Goal: Information Seeking & Learning: Check status

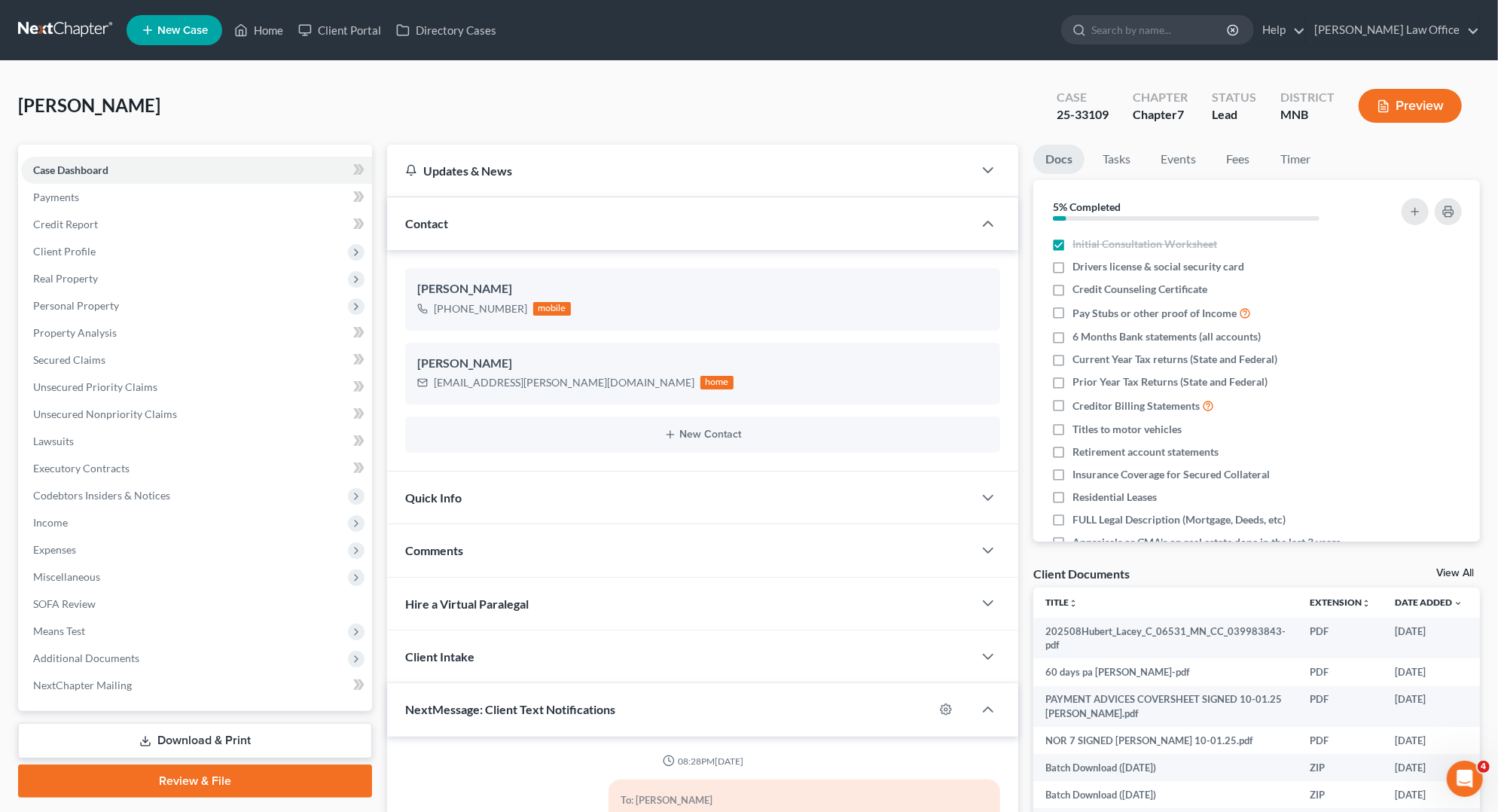
scroll to position [2360, 0]
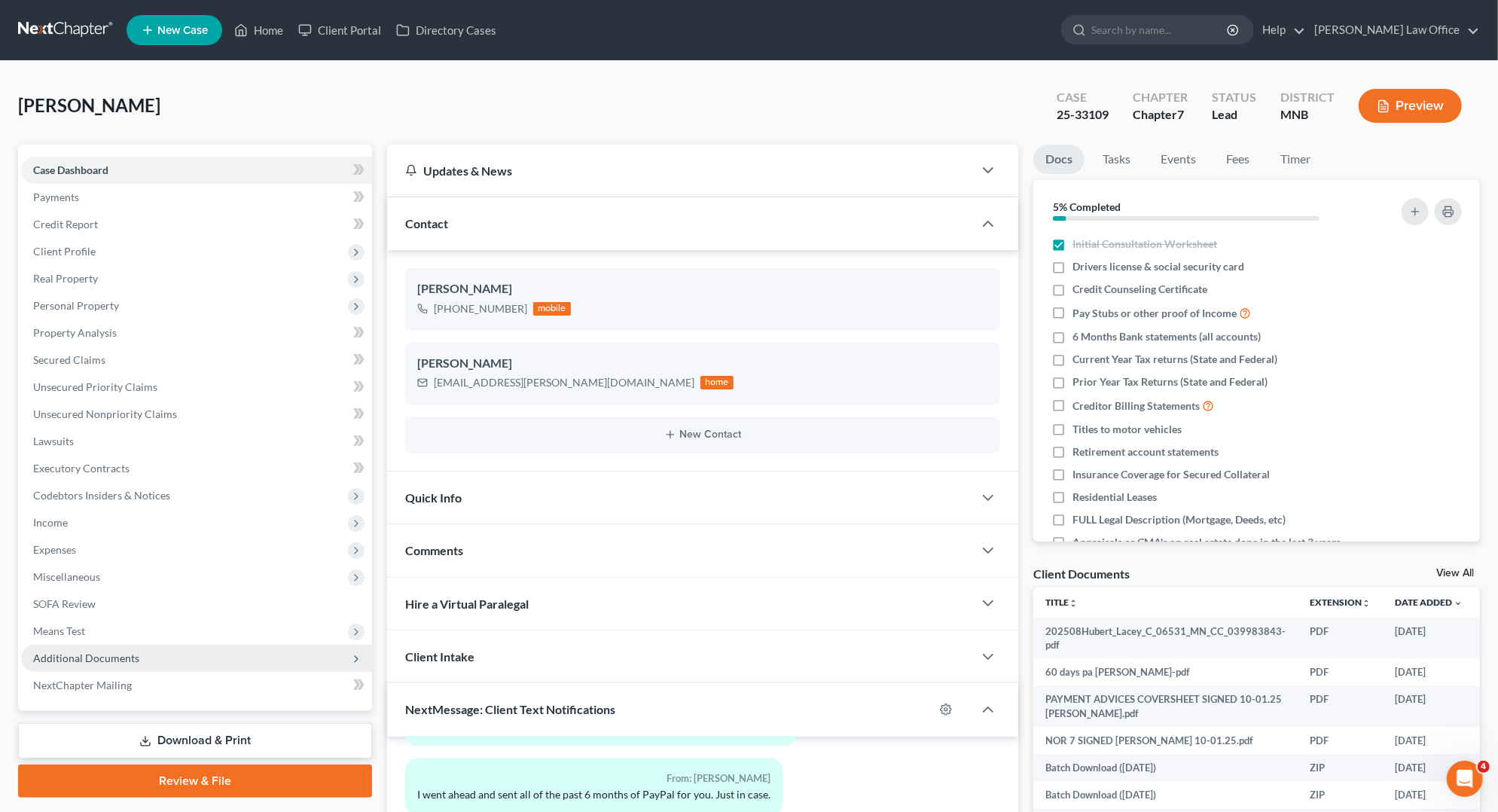
click at [155, 648] on span "Additional Documents" at bounding box center [196, 658] width 351 height 27
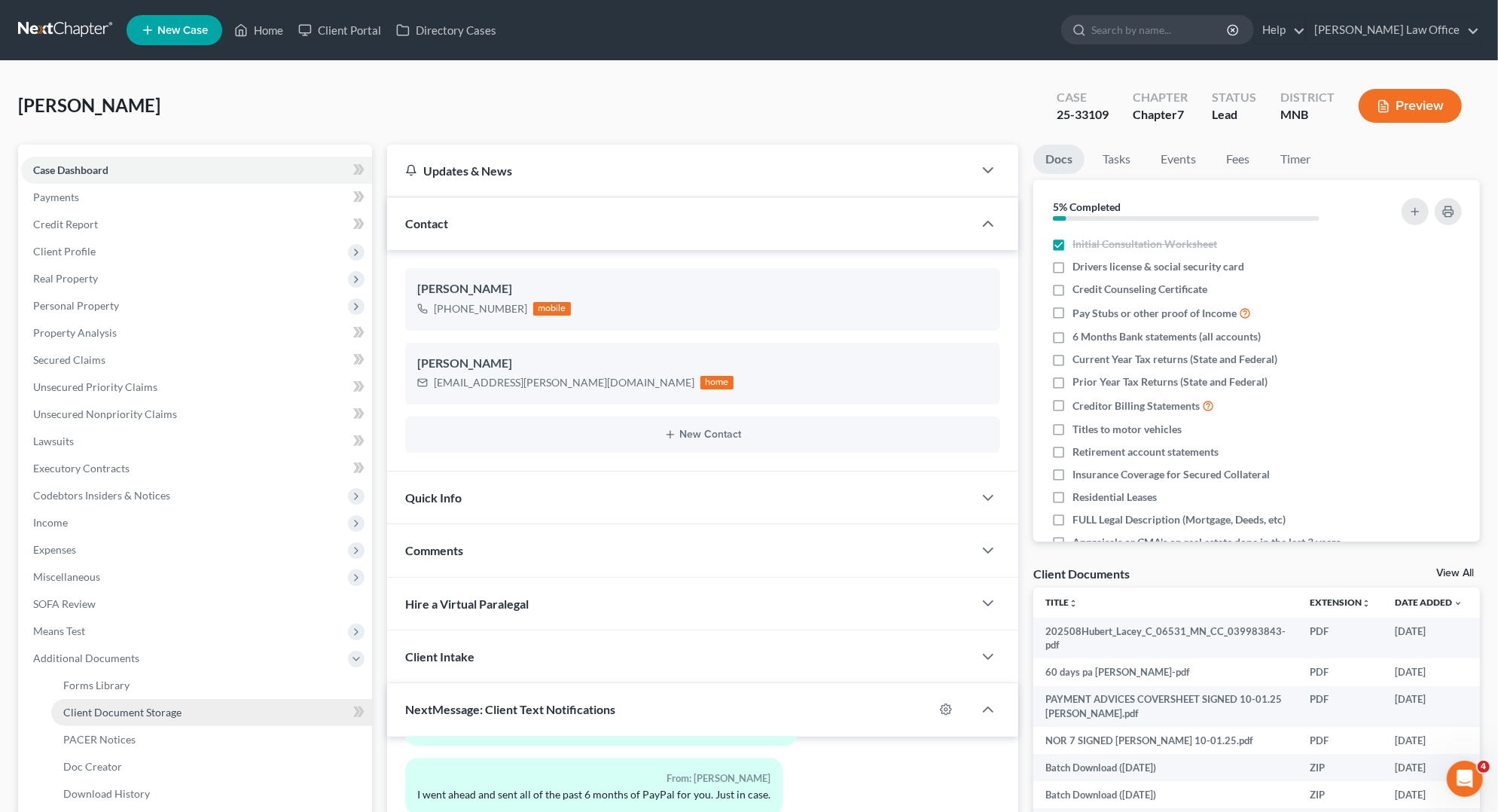
click at [150, 707] on span "Client Document Storage" at bounding box center [123, 712] width 118 height 13
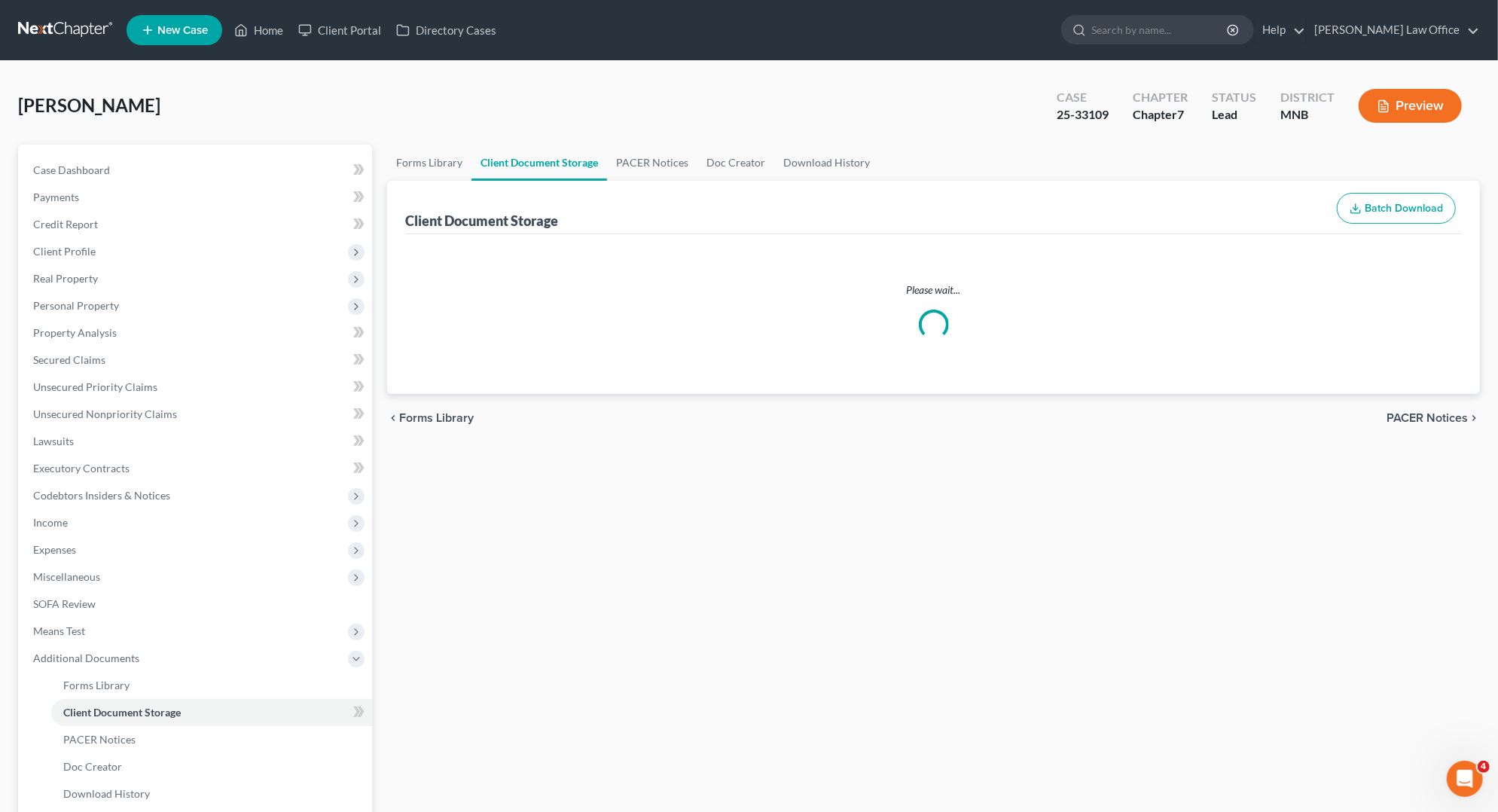
select select "6"
select select "7"
select select "4"
select select "1"
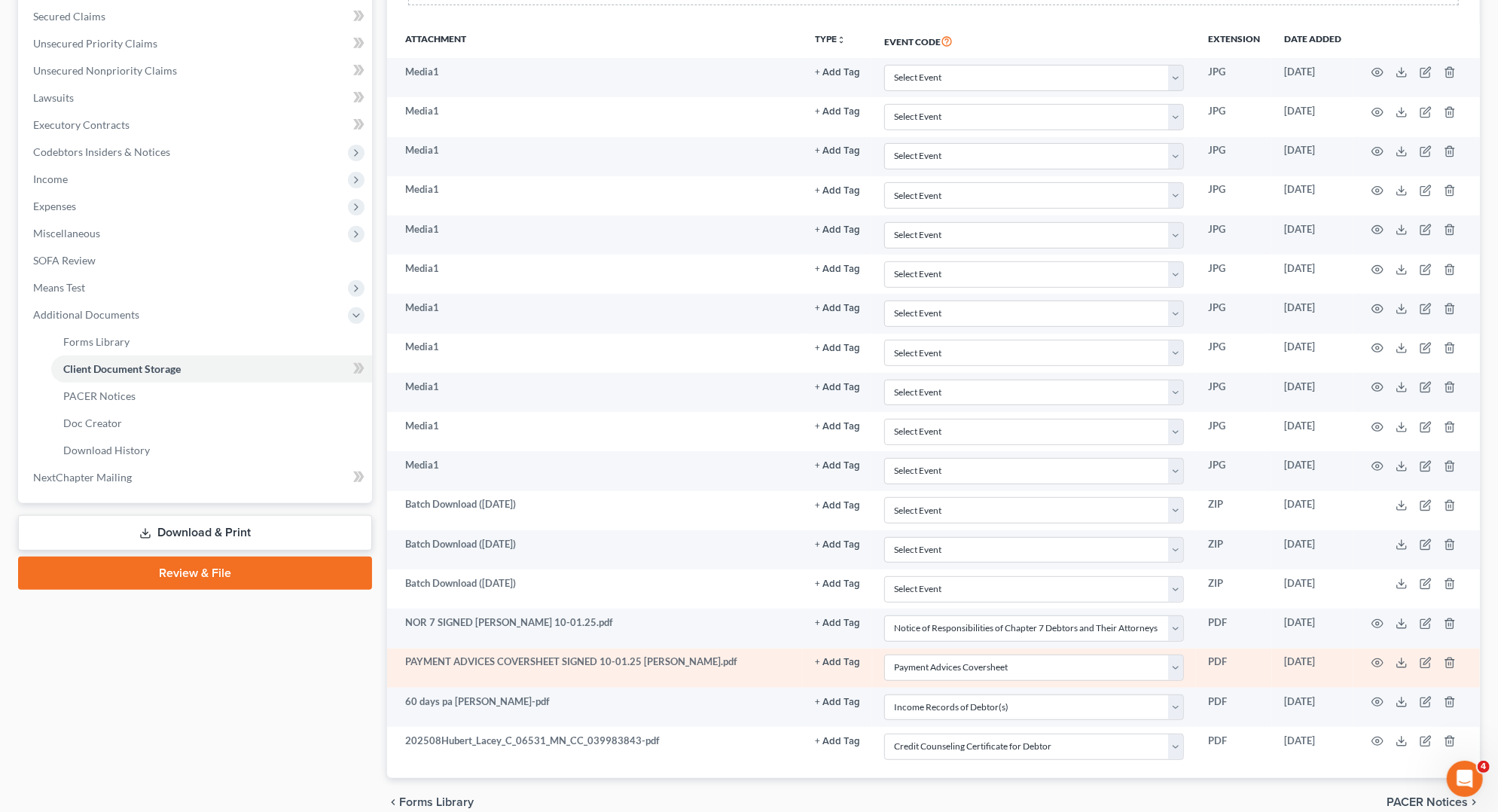
scroll to position [341, 0]
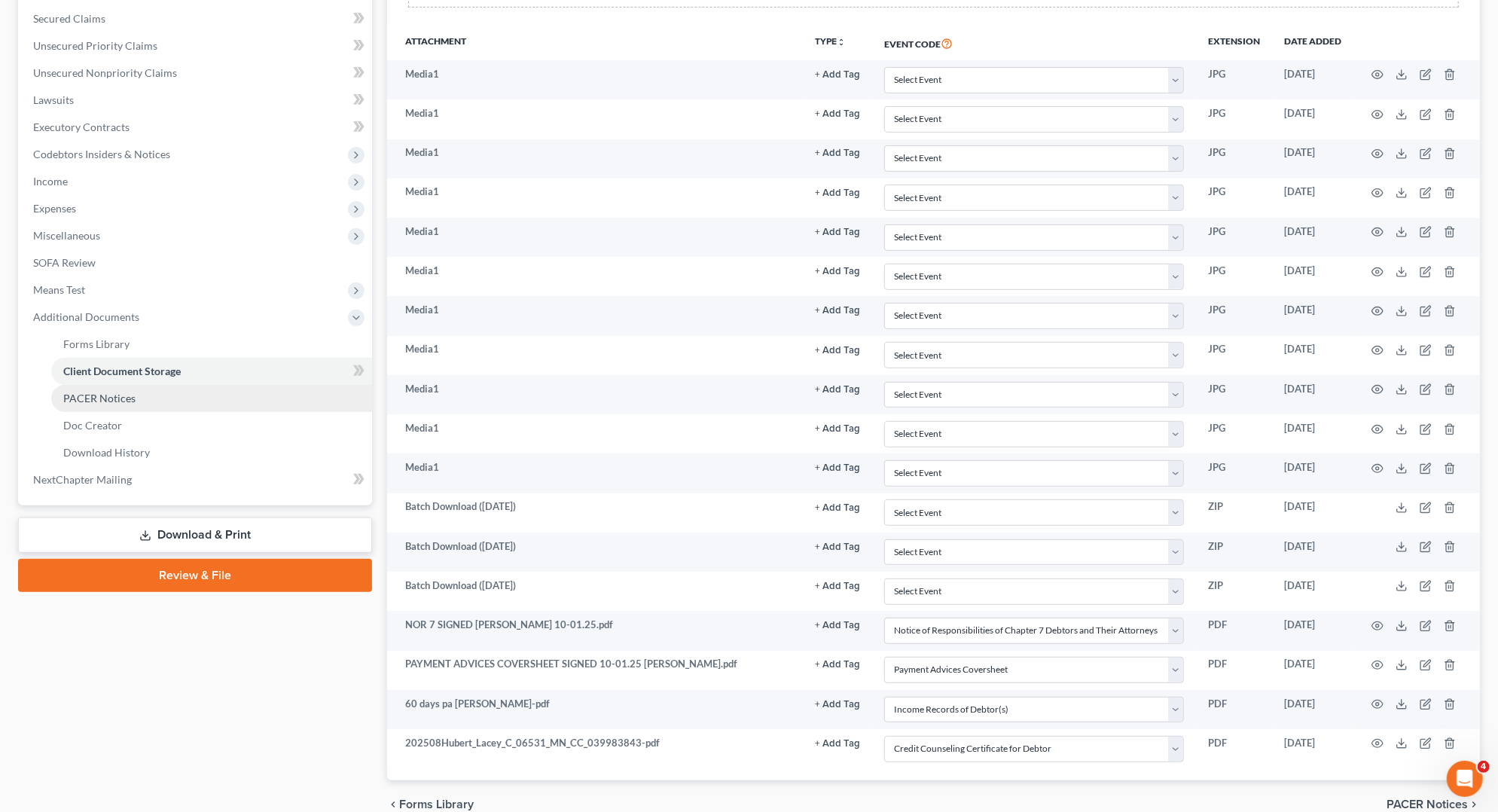
click at [122, 401] on span "PACER Notices" at bounding box center [99, 398] width 72 height 13
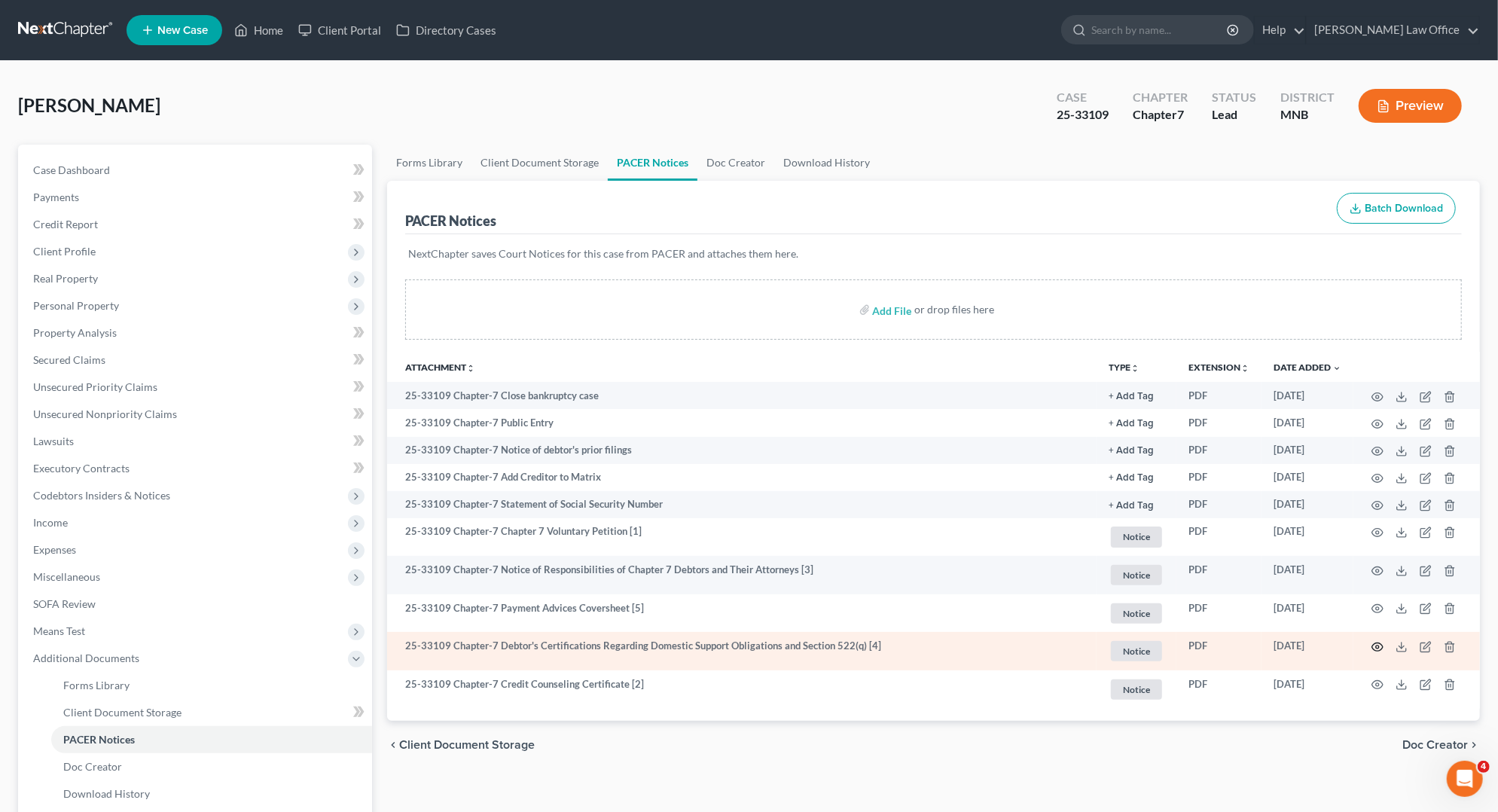
click at [1380, 645] on icon "button" at bounding box center [1377, 647] width 12 height 12
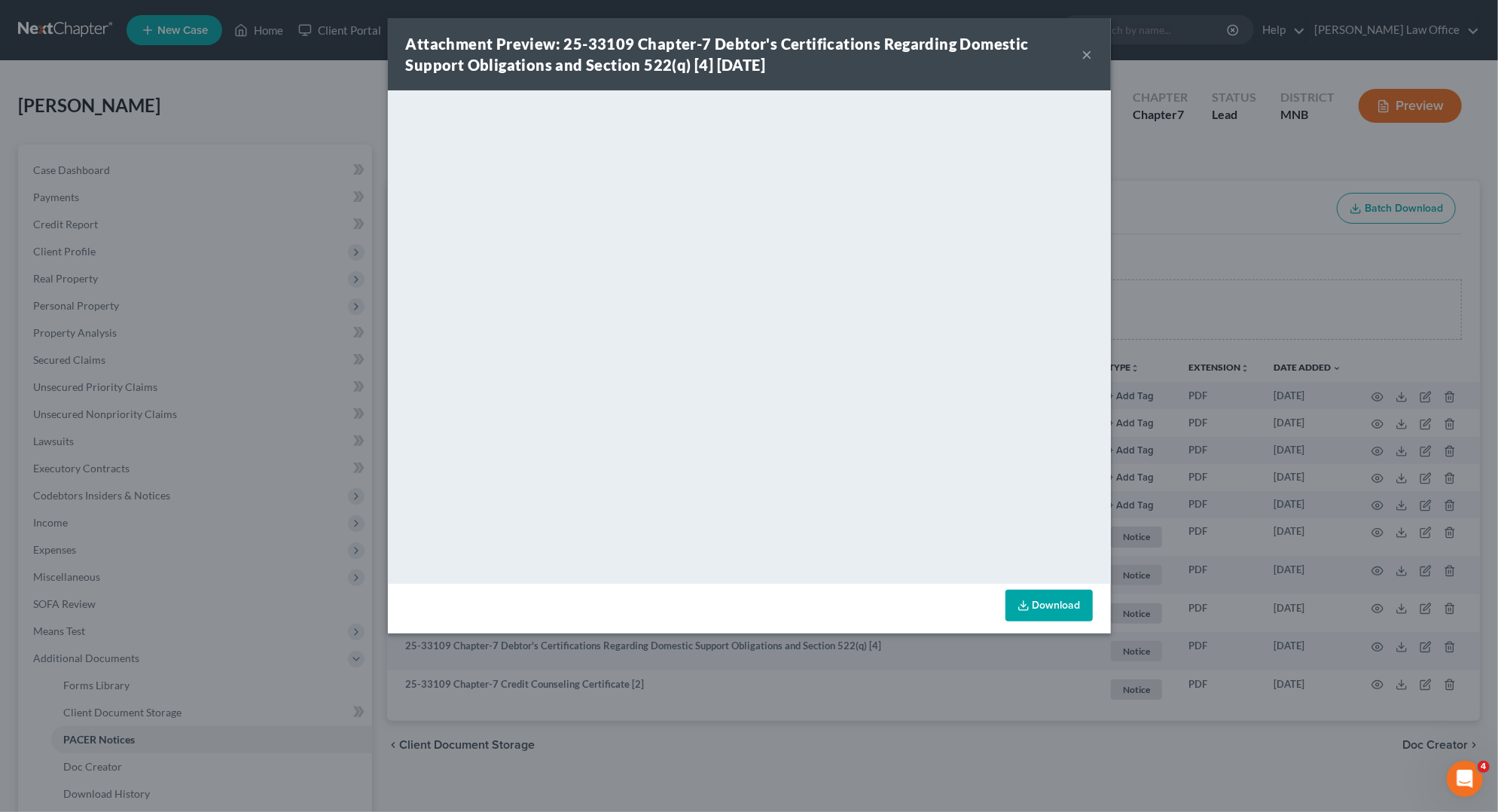
click at [1089, 65] on div "Attachment Preview: 25-33109 Chapter-7 Debtor's Certifications Regarding Domest…" at bounding box center [749, 54] width 723 height 72
click at [1092, 57] on button "×" at bounding box center [1088, 54] width 11 height 18
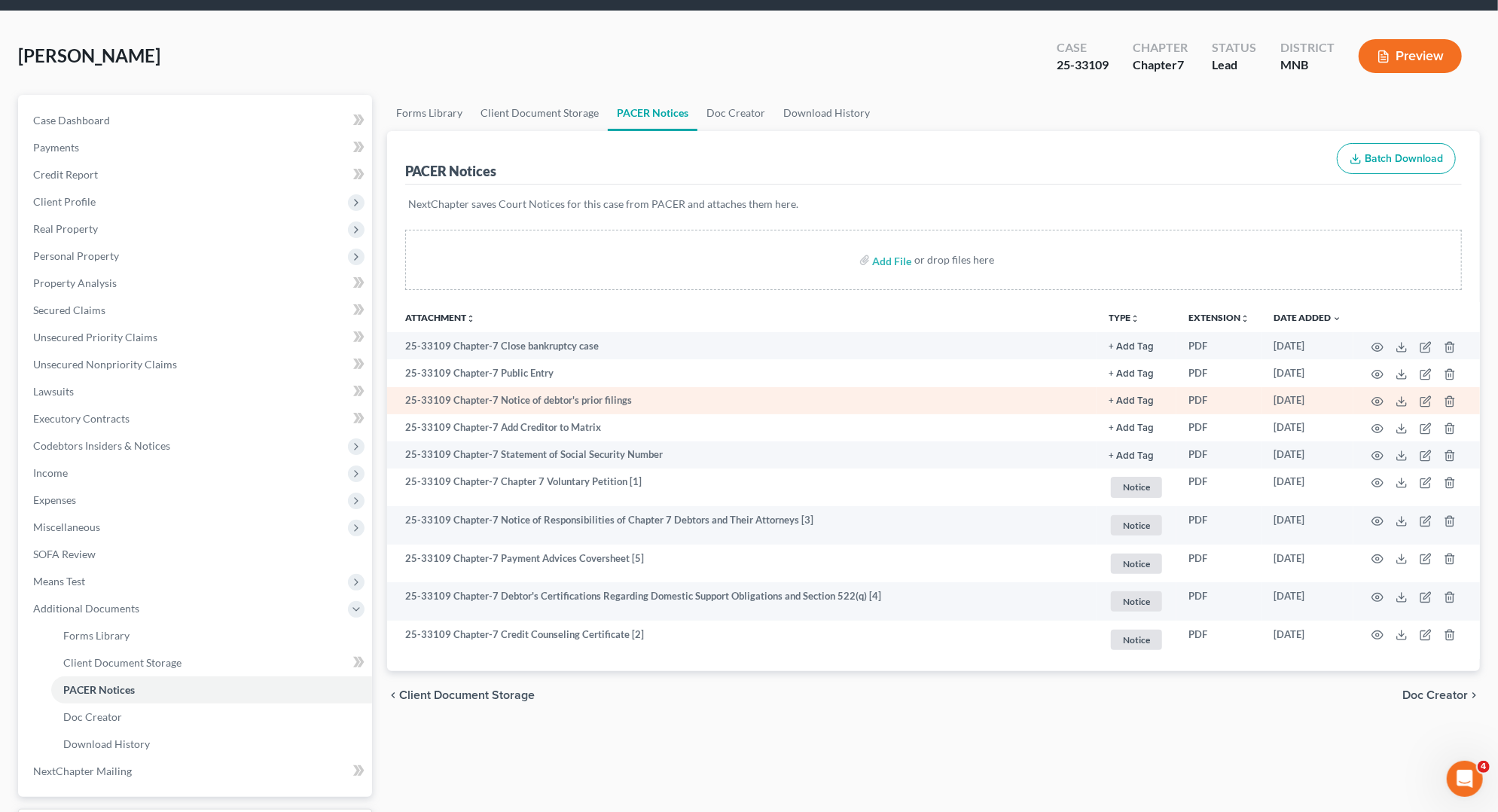
scroll to position [68, 0]
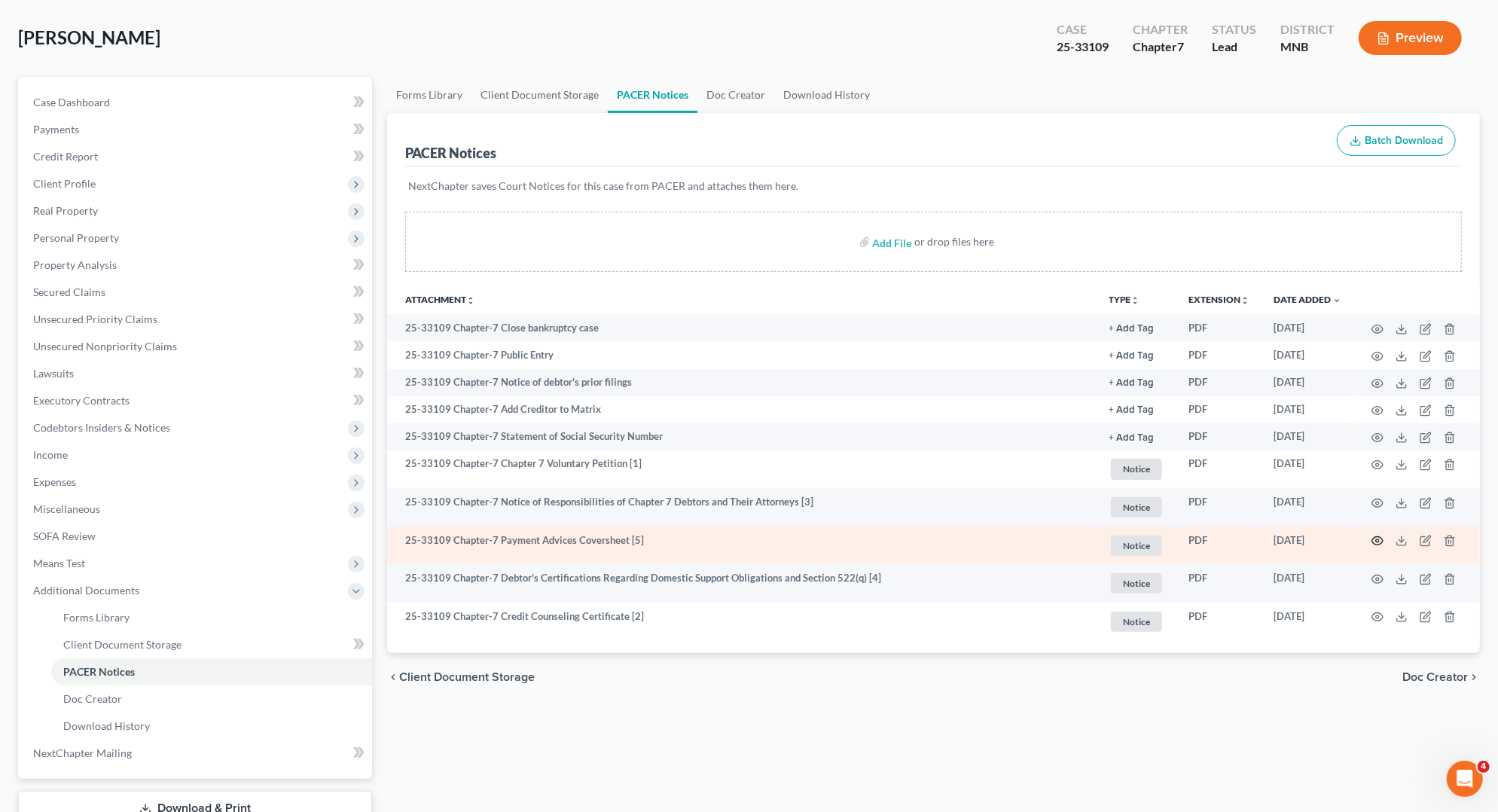
click at [1377, 539] on icon "button" at bounding box center [1377, 541] width 12 height 12
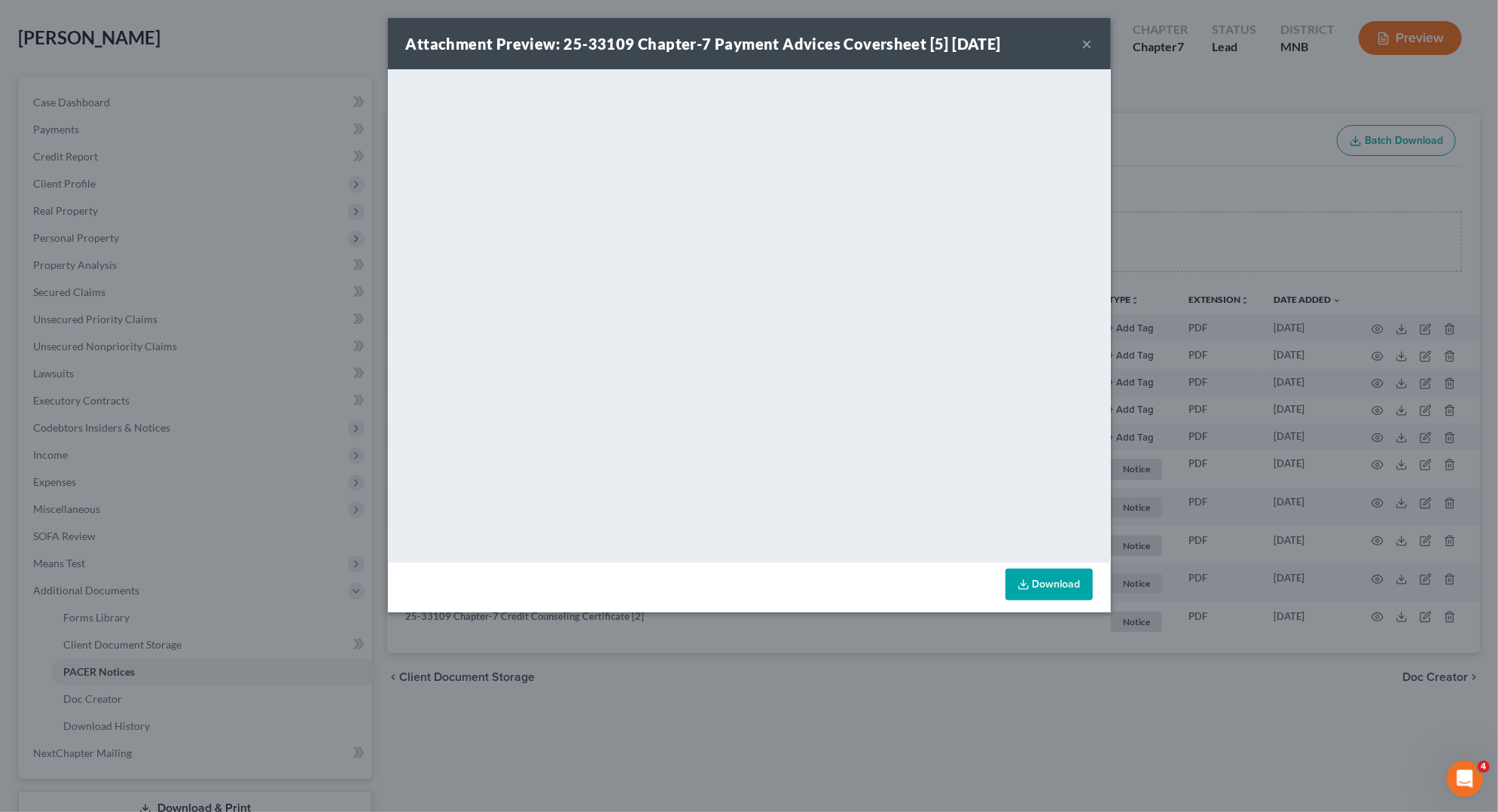
click at [1088, 50] on button "×" at bounding box center [1088, 43] width 11 height 18
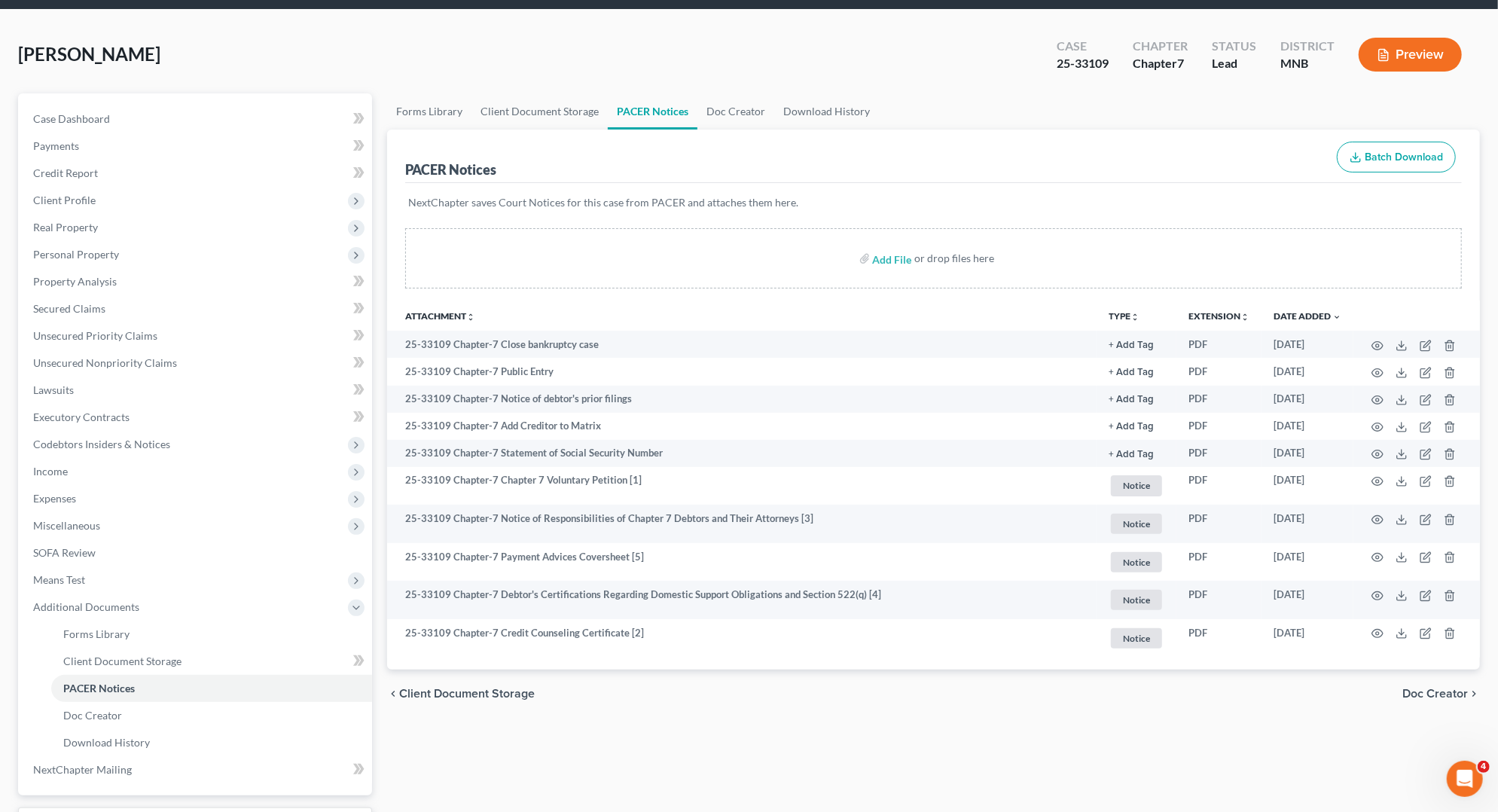
scroll to position [64, 0]
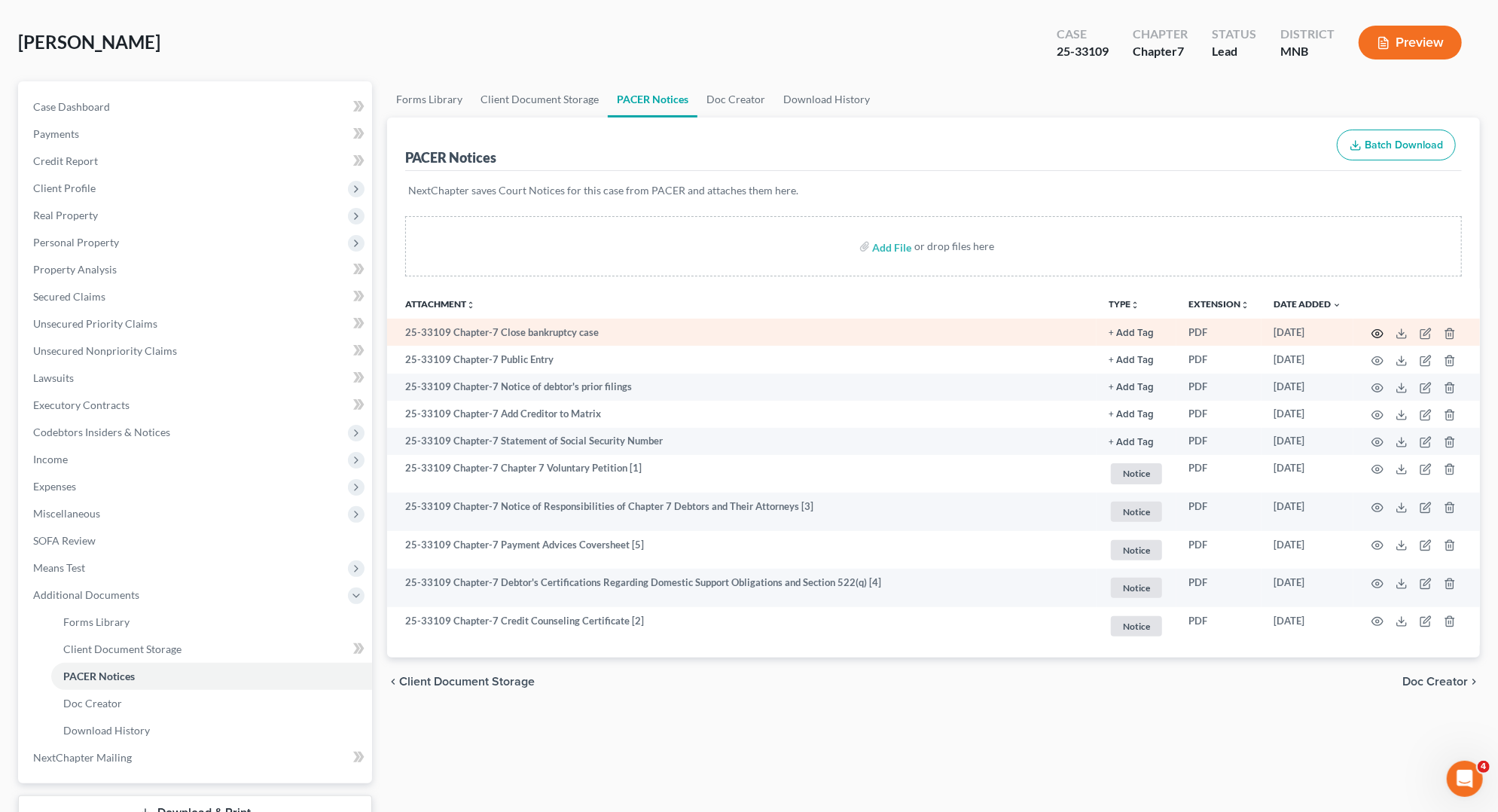
click at [1377, 333] on icon "button" at bounding box center [1377, 333] width 12 height 12
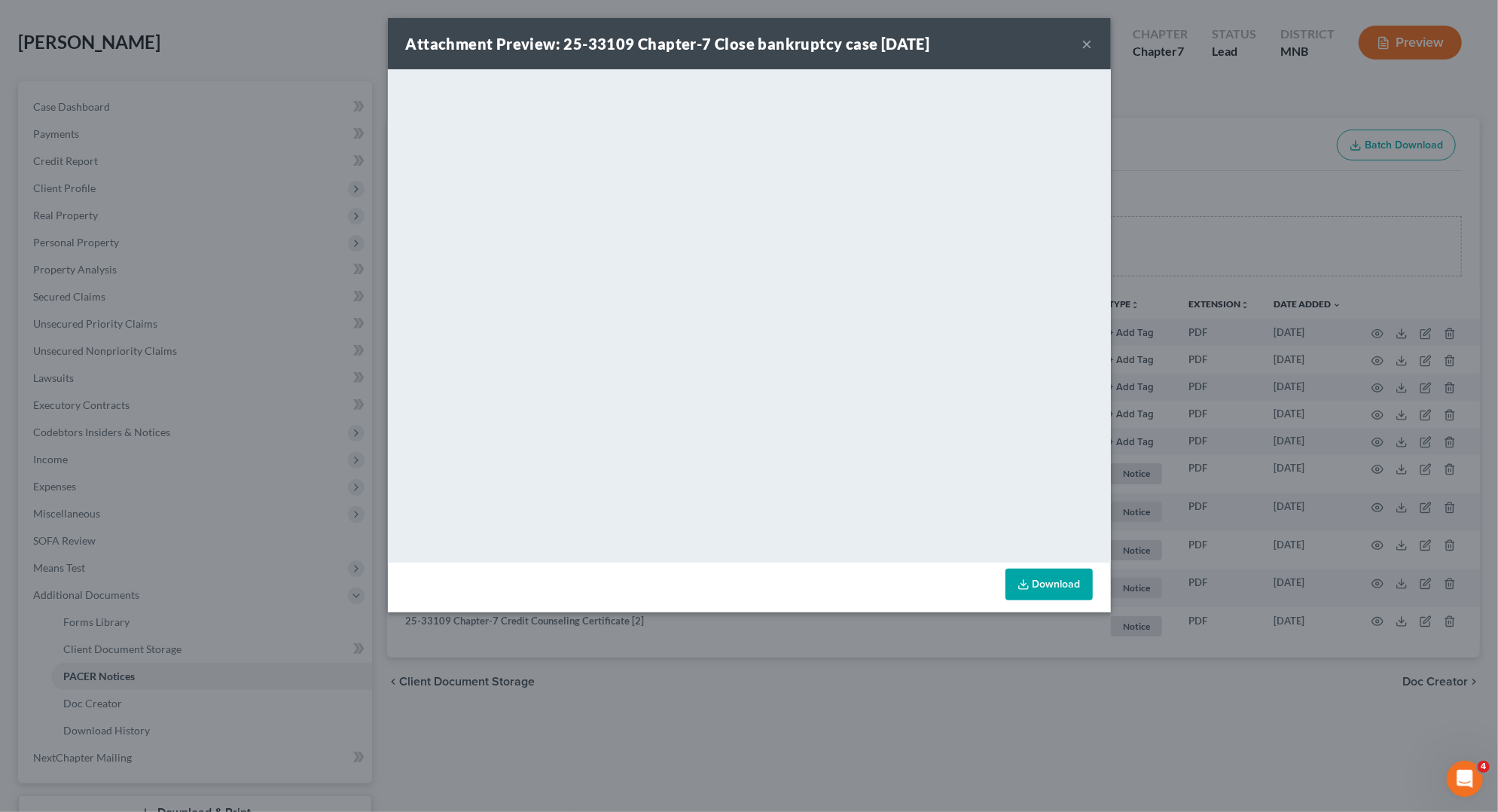
click at [1090, 45] on button "×" at bounding box center [1088, 43] width 11 height 18
